Goal: Information Seeking & Learning: Learn about a topic

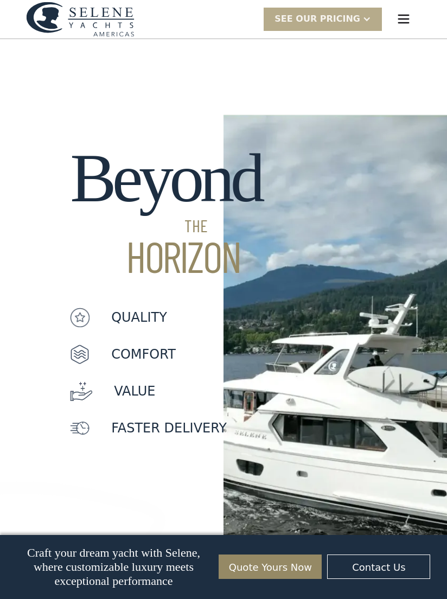
scroll to position [873, 0]
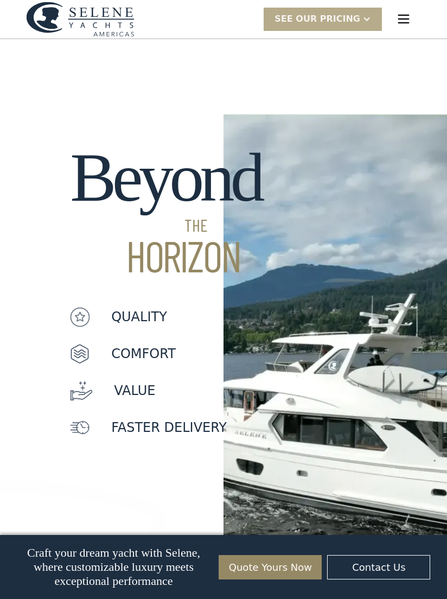
click at [112, 418] on p "faster delivery" at bounding box center [169, 428] width 116 height 20
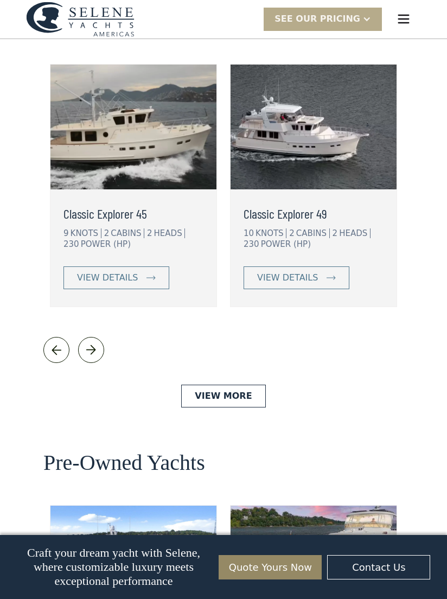
scroll to position [2445, 0]
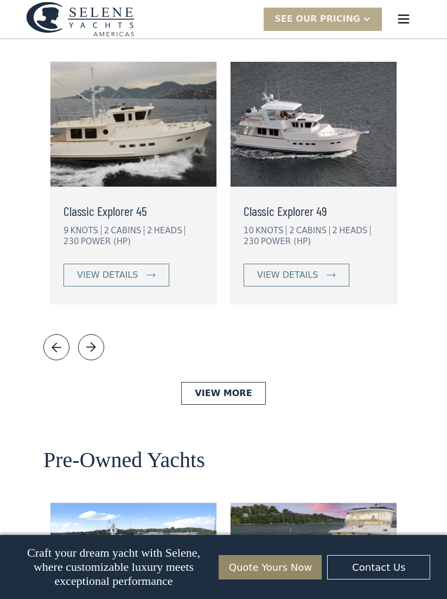
click at [206, 382] on link "View More" at bounding box center [223, 393] width 84 height 23
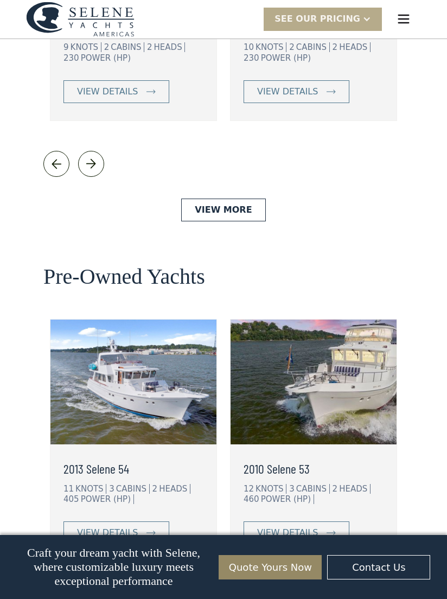
scroll to position [2635, 0]
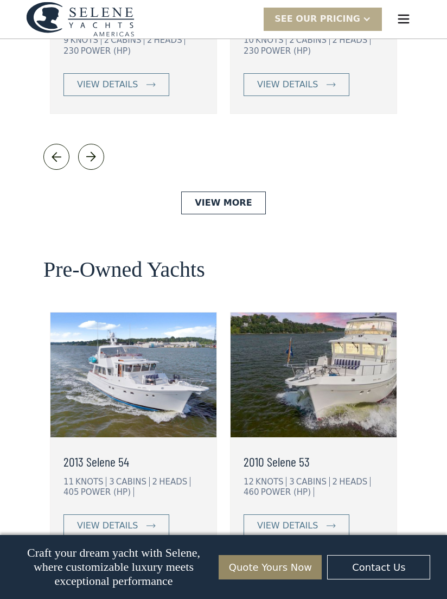
click at [261, 519] on div "view details" at bounding box center [287, 525] width 61 height 13
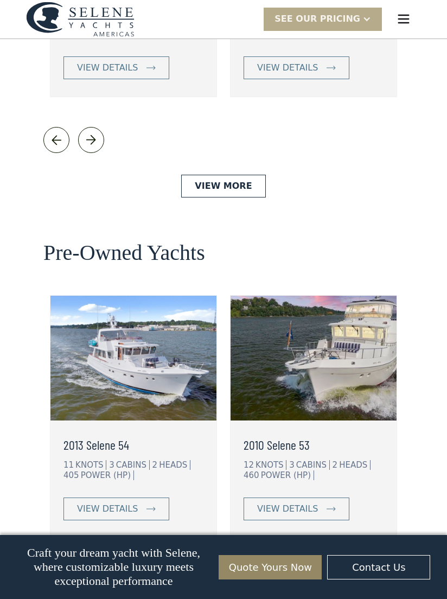
click at [88, 503] on div "view details" at bounding box center [107, 509] width 61 height 13
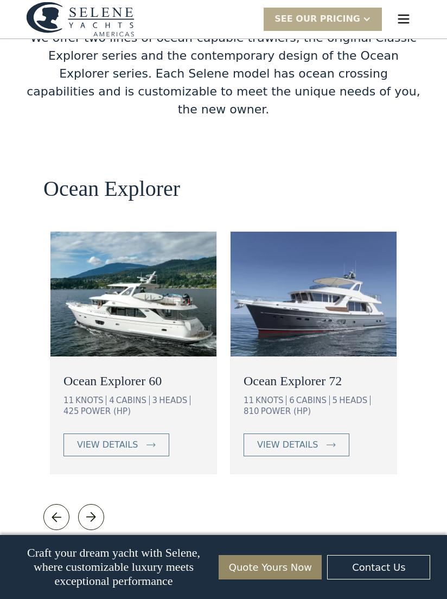
scroll to position [1833, 0]
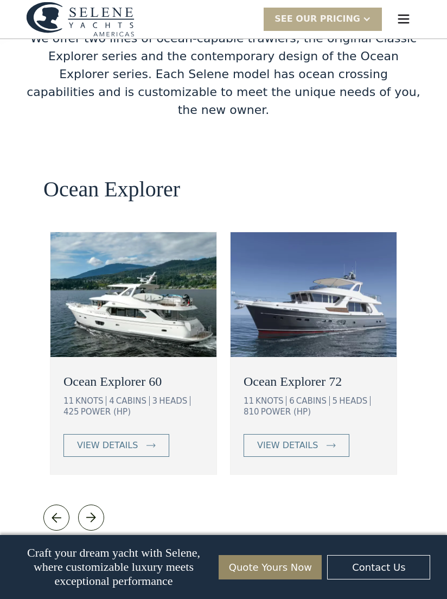
click at [80, 434] on link "view details" at bounding box center [116, 445] width 106 height 23
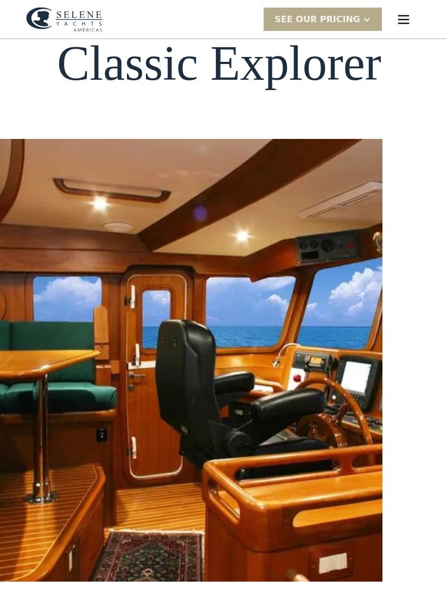
scroll to position [40, 0]
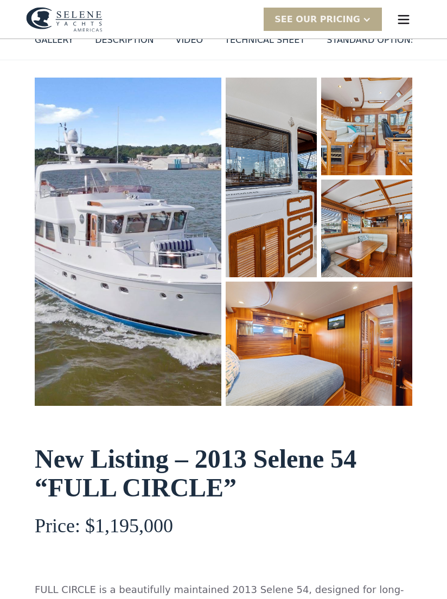
scroll to position [116, 0]
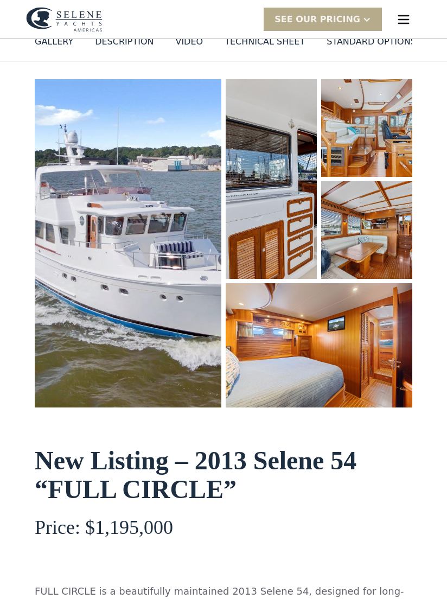
click at [349, 252] on img "open lightbox" at bounding box center [366, 230] width 91 height 98
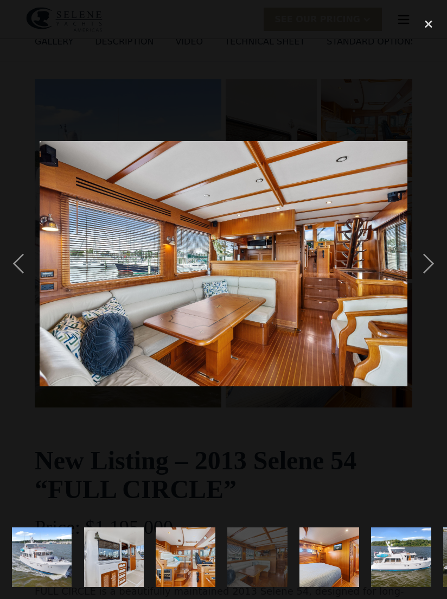
click at [196, 329] on img at bounding box center [224, 263] width 368 height 245
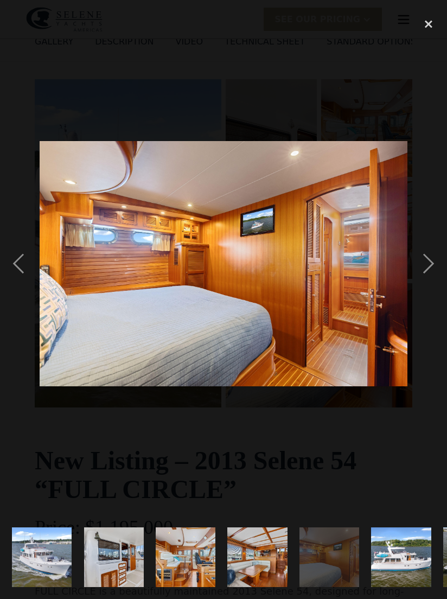
click at [166, 336] on img at bounding box center [224, 263] width 368 height 245
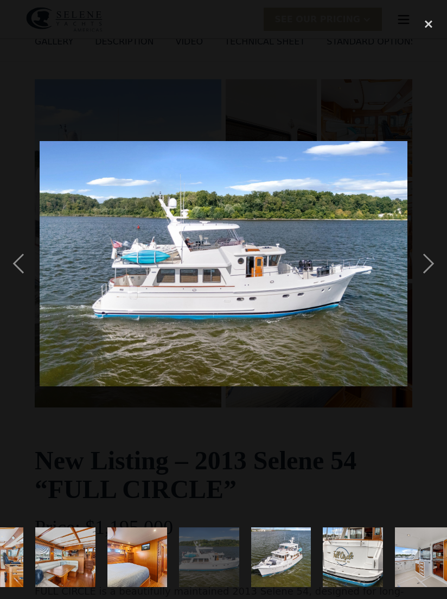
scroll to position [0, 376]
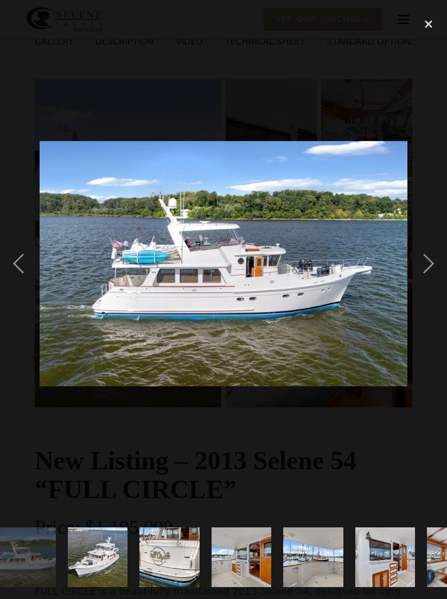
click at [426, 14] on div "close lightbox" at bounding box center [428, 24] width 37 height 24
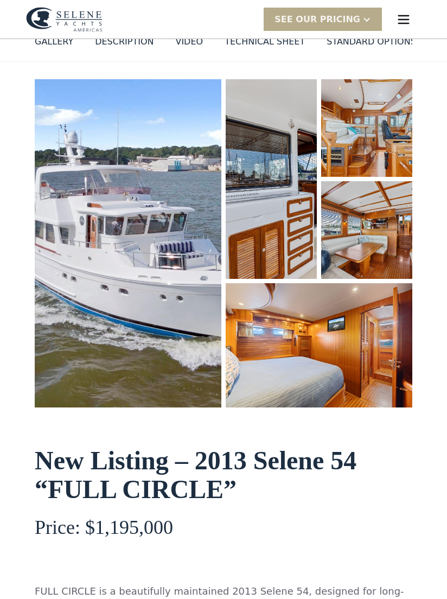
scroll to position [0, 0]
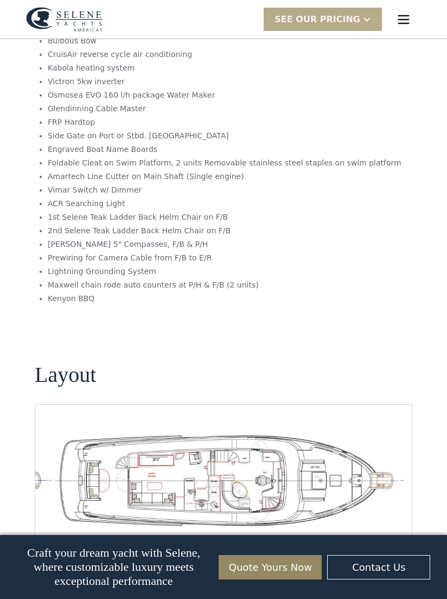
scroll to position [2087, 0]
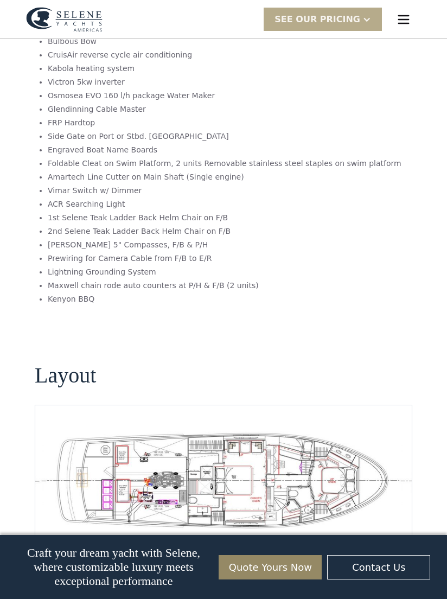
click at [137, 434] on img "open lightbox" at bounding box center [223, 480] width 359 height 99
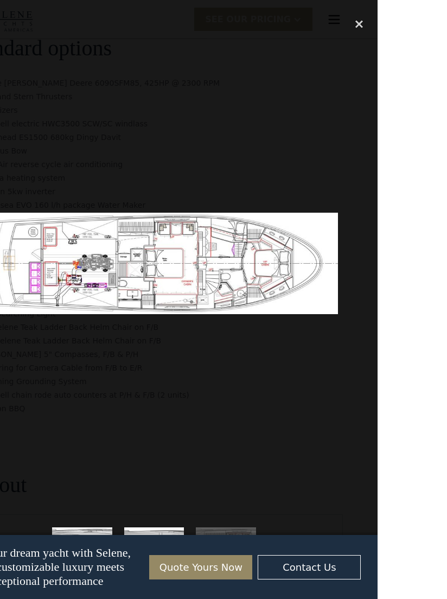
scroll to position [2012, 0]
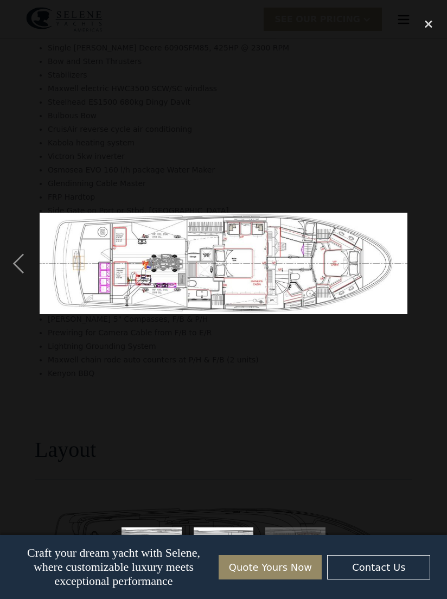
click at [416, 23] on div "close lightbox" at bounding box center [428, 24] width 37 height 24
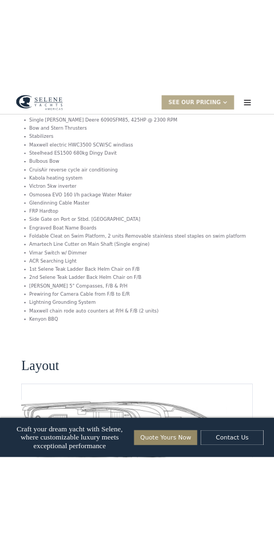
scroll to position [2157, 0]
